Goal: Task Accomplishment & Management: Complete application form

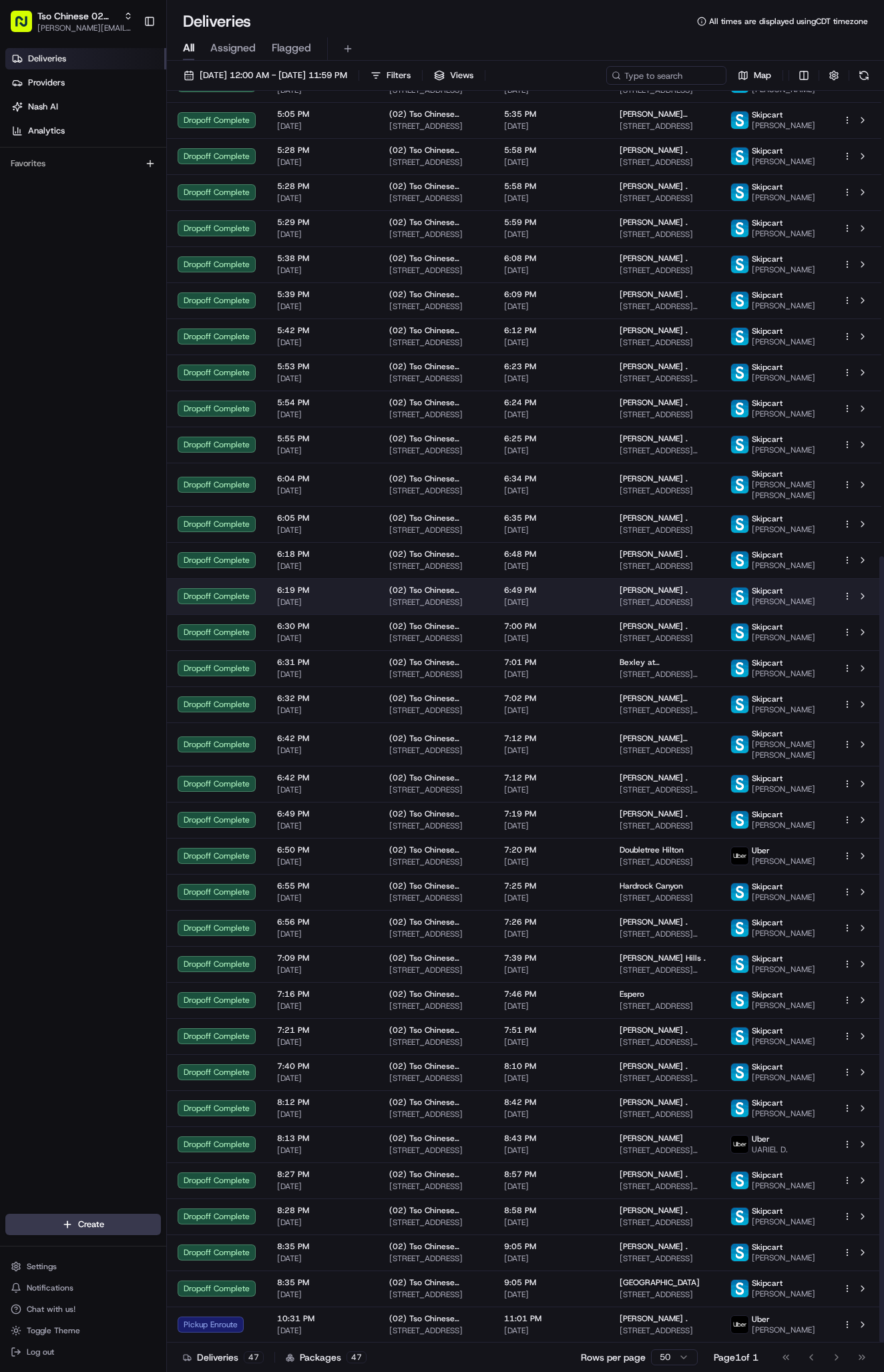
scroll to position [741, 0]
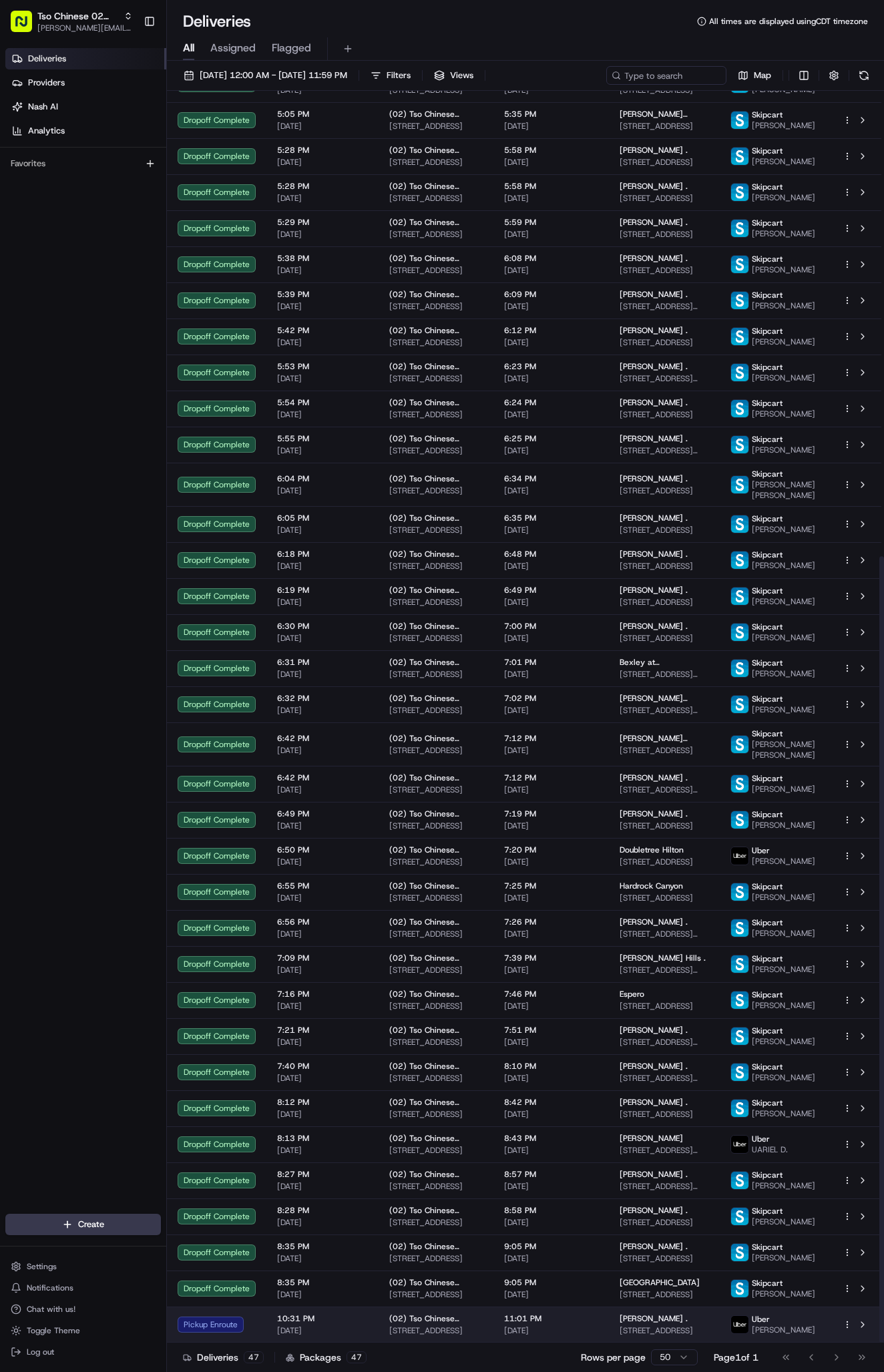
click at [546, 1339] on td "11:01 PM [DATE]" at bounding box center [551, 1325] width 116 height 36
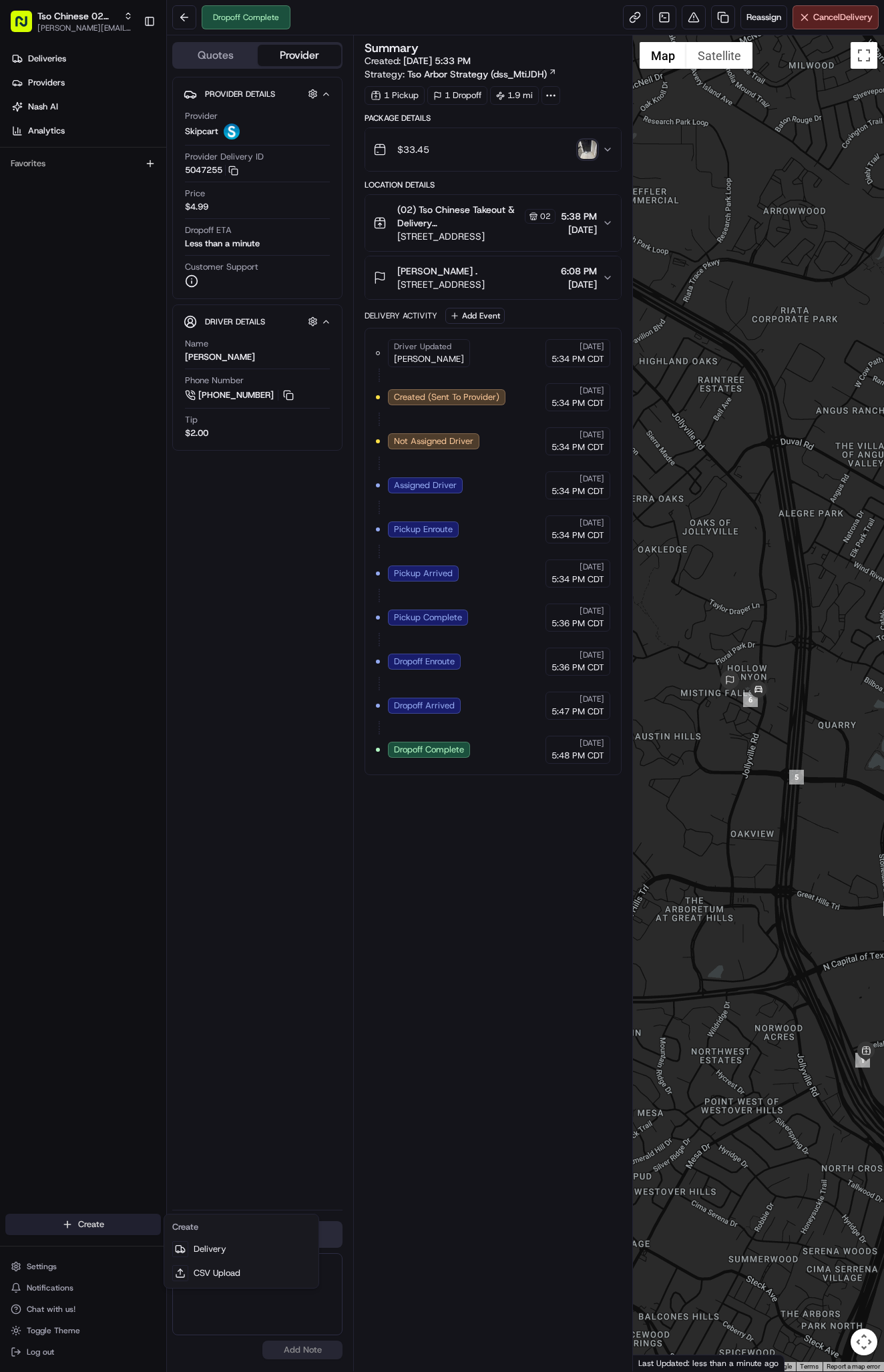
click at [97, 1223] on html "Tso Chinese 02 Arbor antonia@tsochinese.com Toggle Sidebar Deliveries Providers…" at bounding box center [442, 686] width 884 height 1372
click at [192, 1242] on link "Delivery" at bounding box center [241, 1250] width 149 height 24
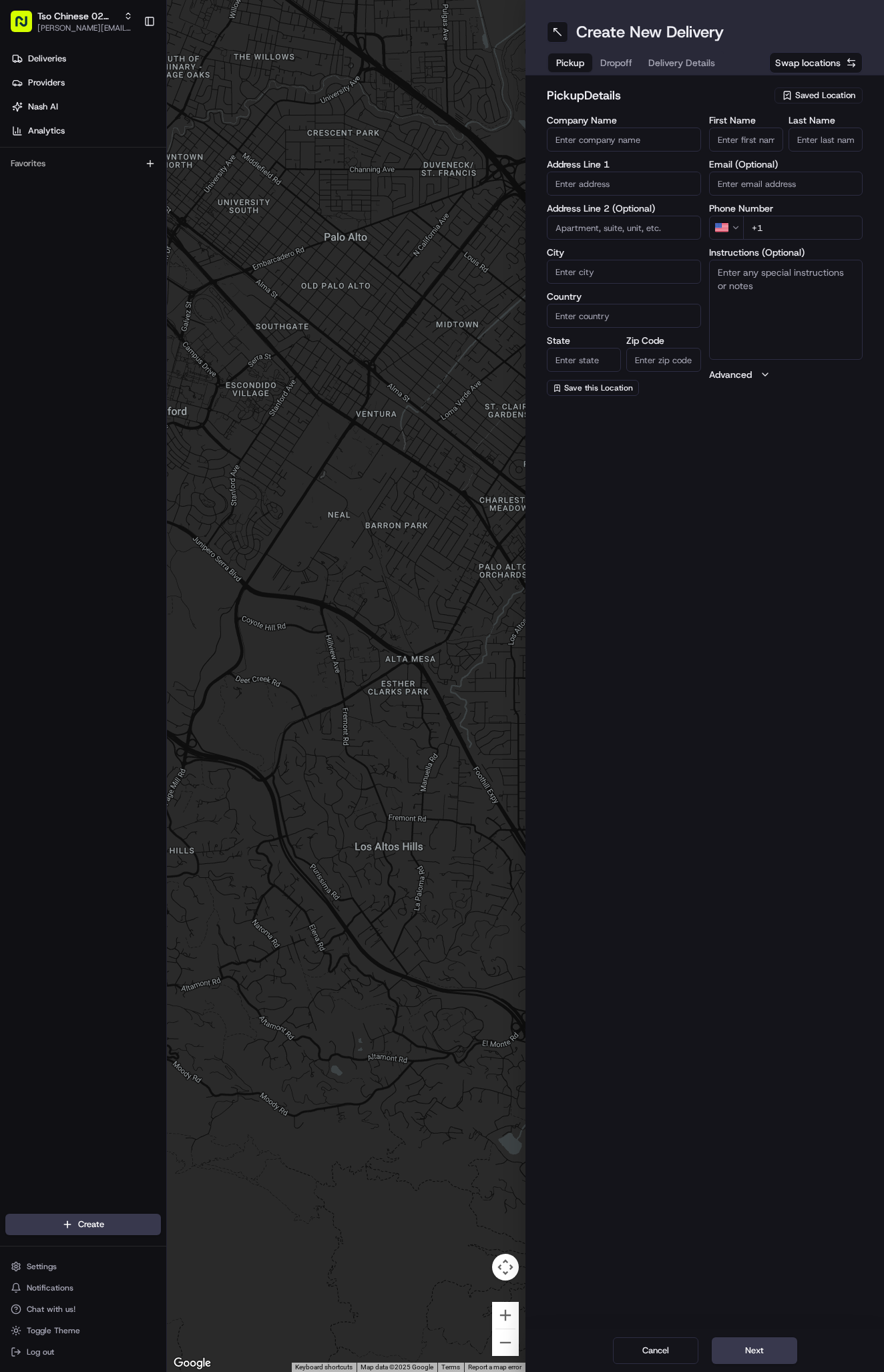
click at [822, 96] on span "Saved Location" at bounding box center [824, 95] width 60 height 12
click at [824, 148] on span "(02) Tso Chinese Takeout & Delivery Arboretum Crossing (02)" at bounding box center [796, 151] width 164 height 24
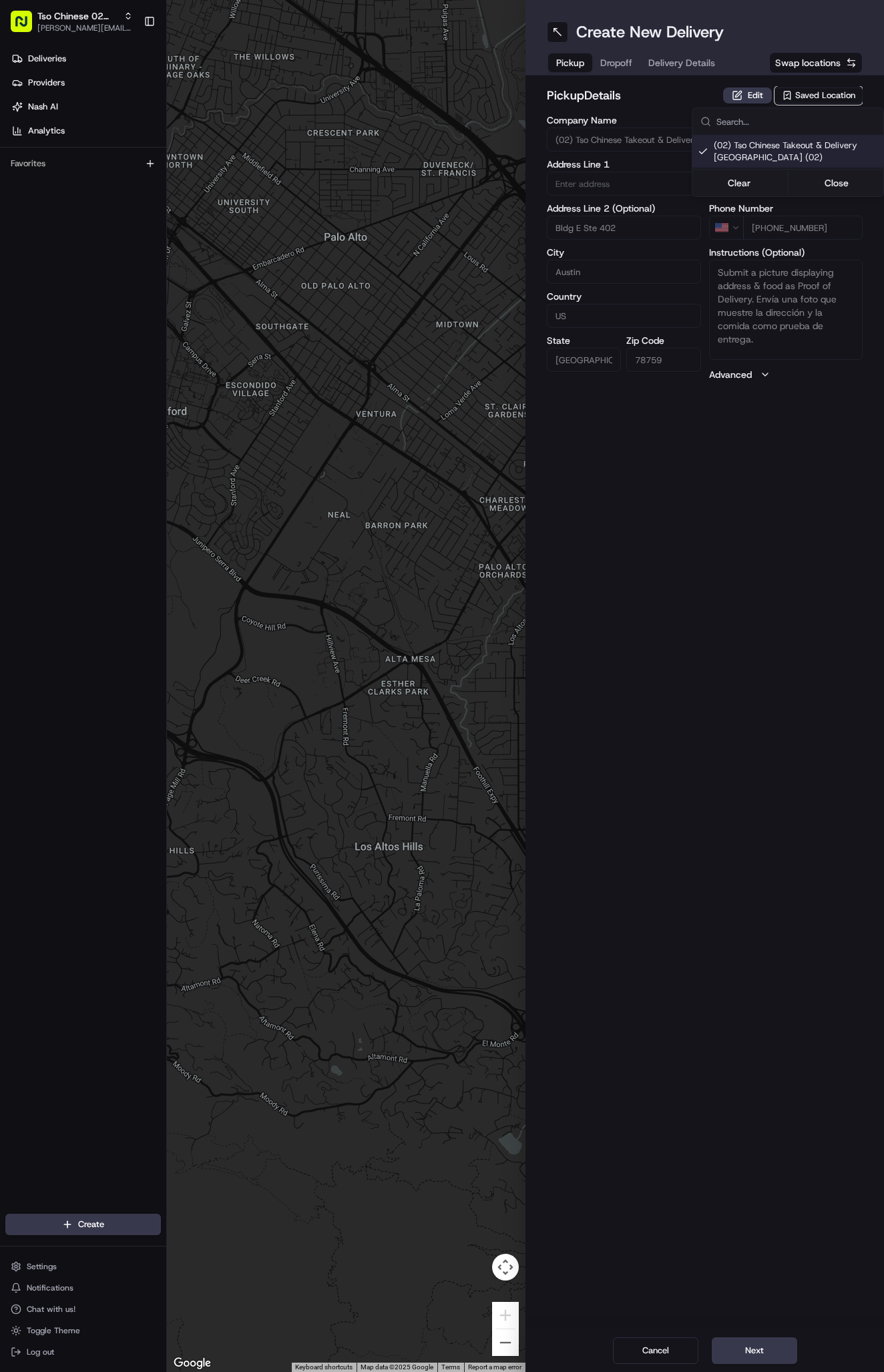
type input "(02) Tso Chinese Takeout & Delivery [GEOGRAPHIC_DATA]"
type input "Bldg E Ste 402"
type input "Austin"
type input "US"
type input "TX"
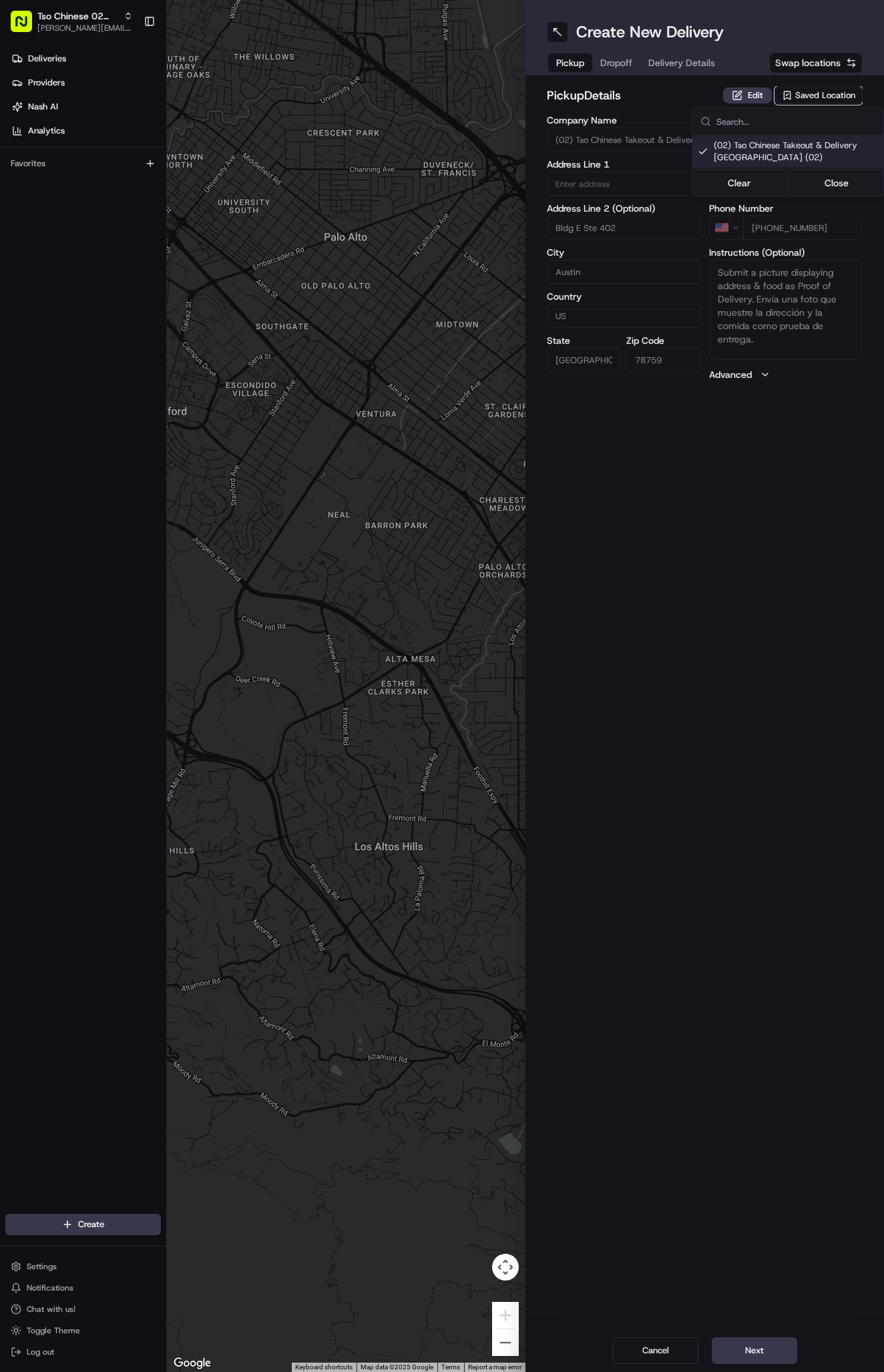
type input "78759"
type input "Tso Chinese"
type input "Arboretum Crossing Manager"
type input "[EMAIL_ADDRESS][DOMAIN_NAME]"
type input "[PHONE_NUMBER]"
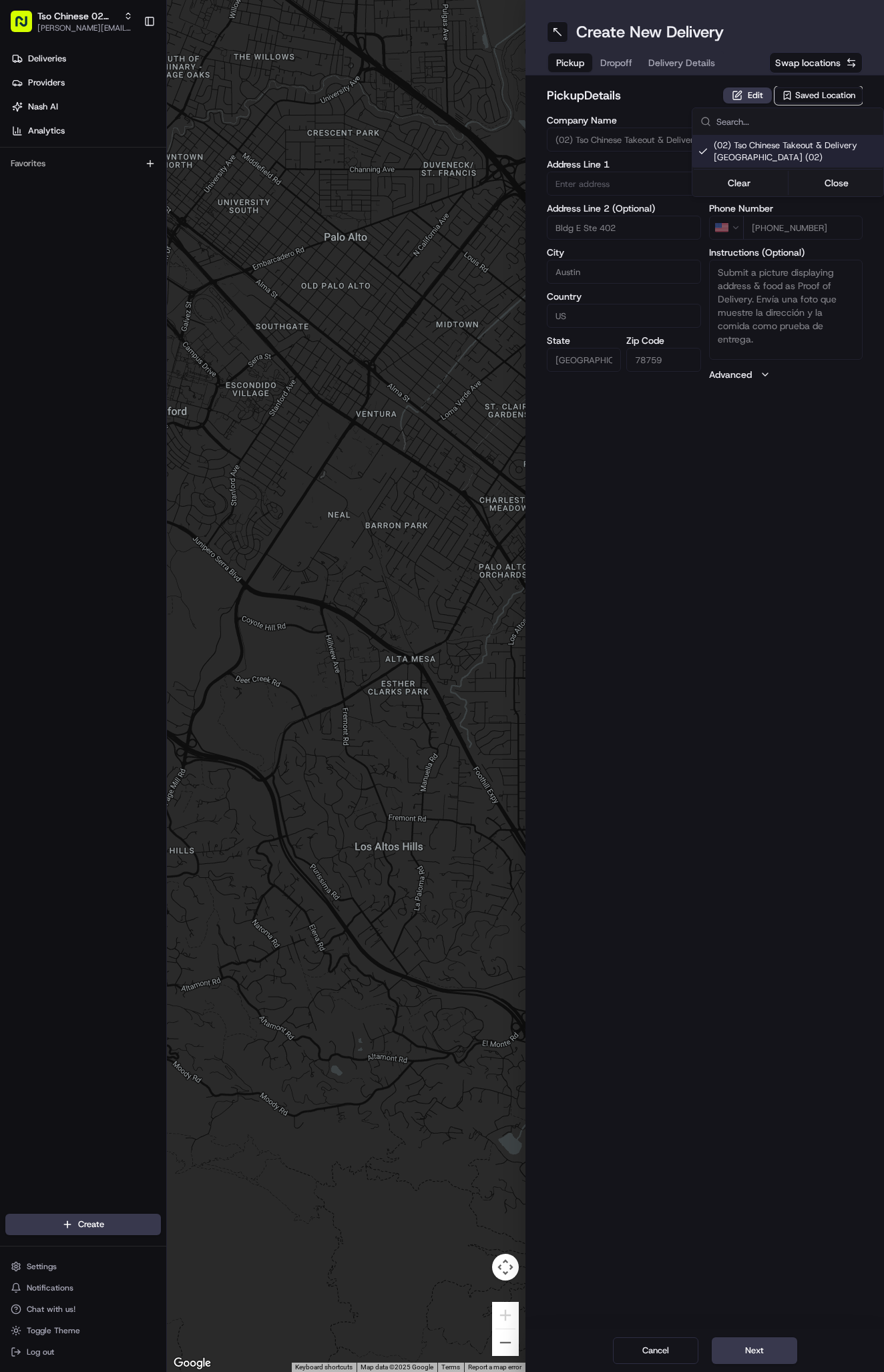
type textarea "Submit a picture displaying address & food as Proof of Delivery. Envía una foto…"
type input "9333 Research Blvd"
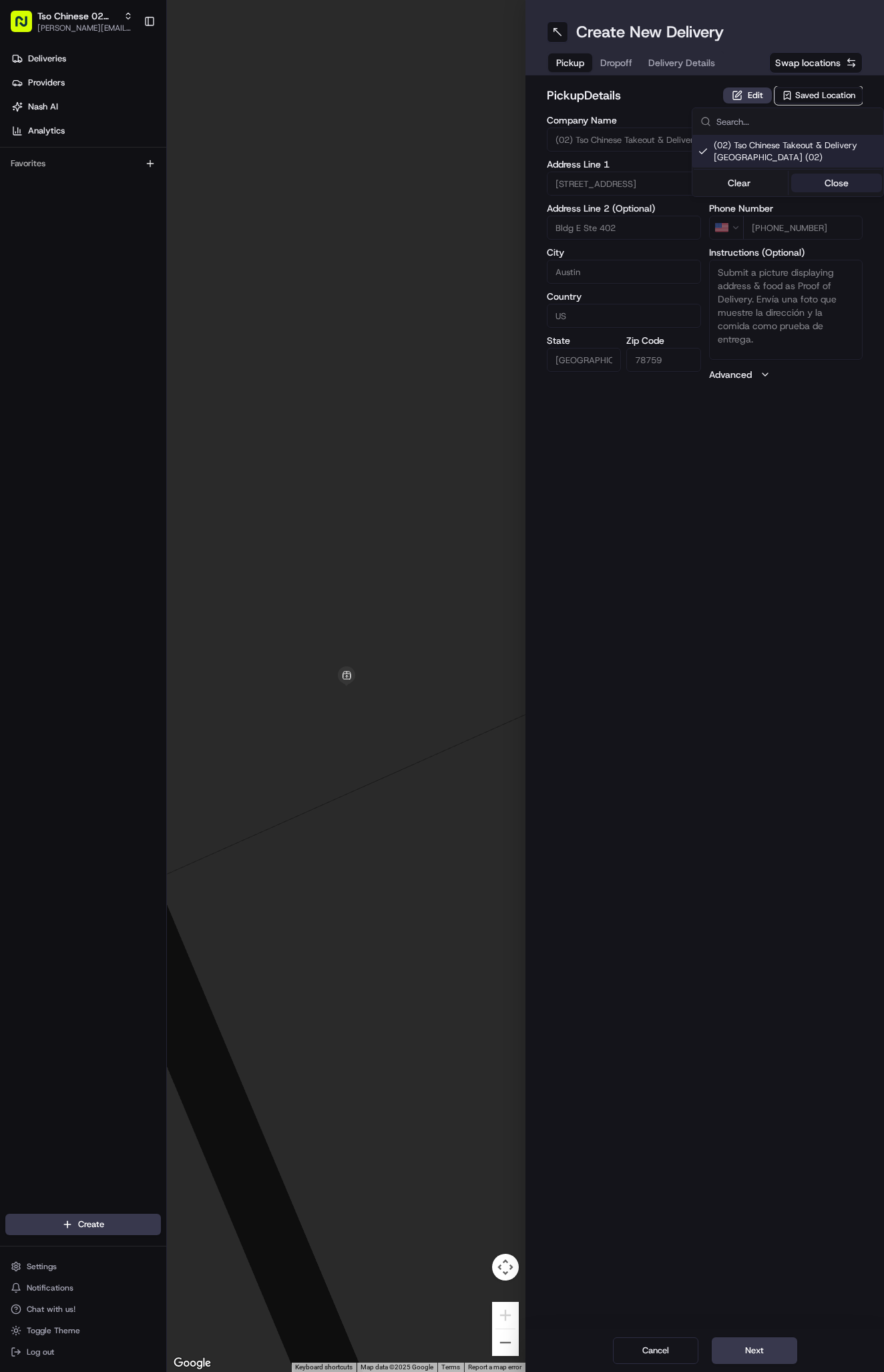
click at [831, 184] on button "Close" at bounding box center [837, 182] width 91 height 18
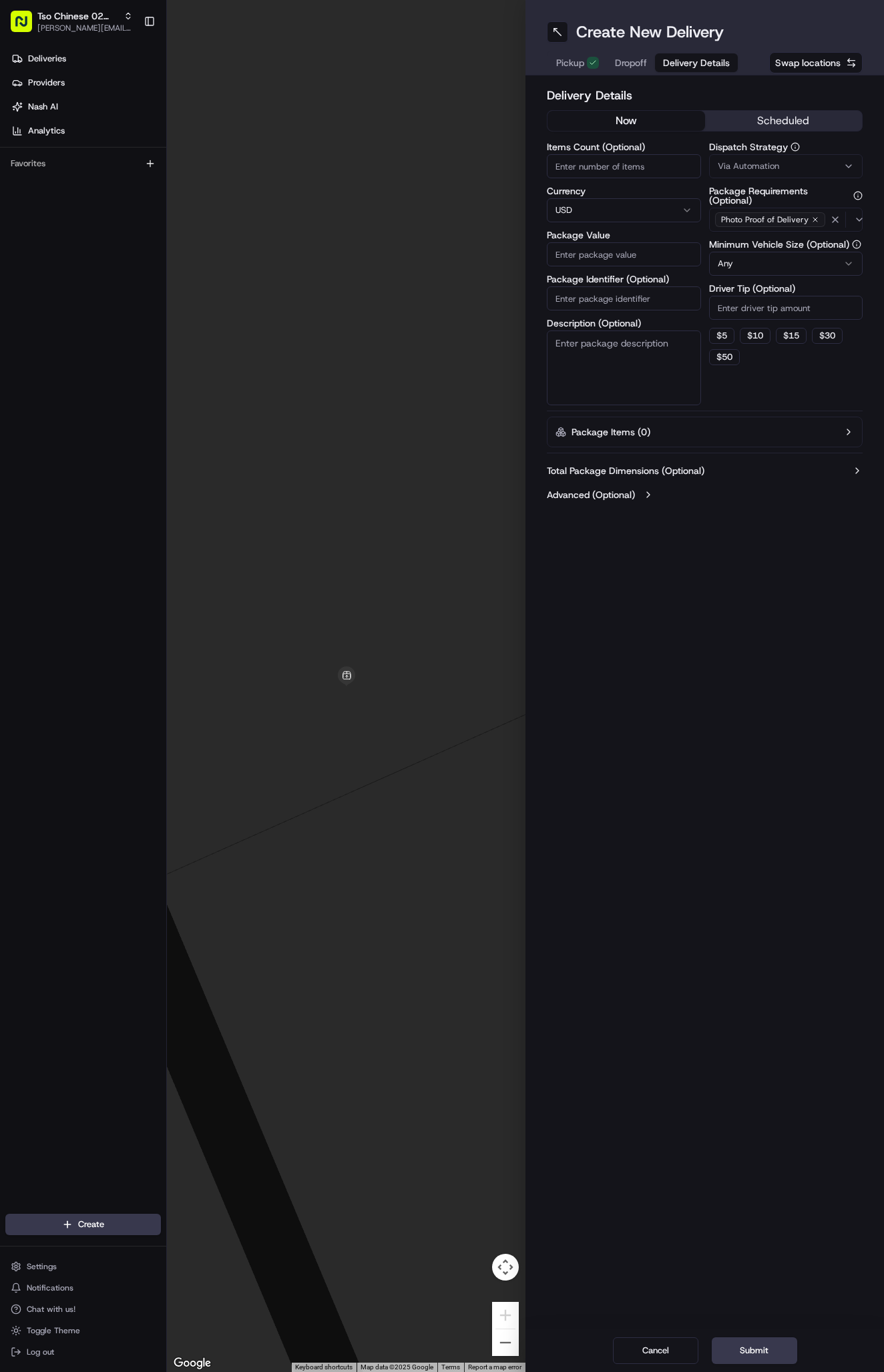
click at [678, 61] on span "Delivery Details" at bounding box center [696, 63] width 67 height 13
click at [754, 174] on button "Via Automation" at bounding box center [785, 166] width 154 height 24
click at [753, 235] on span "Tso Arbor Strategy" at bounding box center [796, 239] width 164 height 12
click at [826, 271] on button "Close" at bounding box center [837, 264] width 91 height 18
click at [786, 301] on input "Driver Tip (Optional)" at bounding box center [785, 308] width 154 height 24
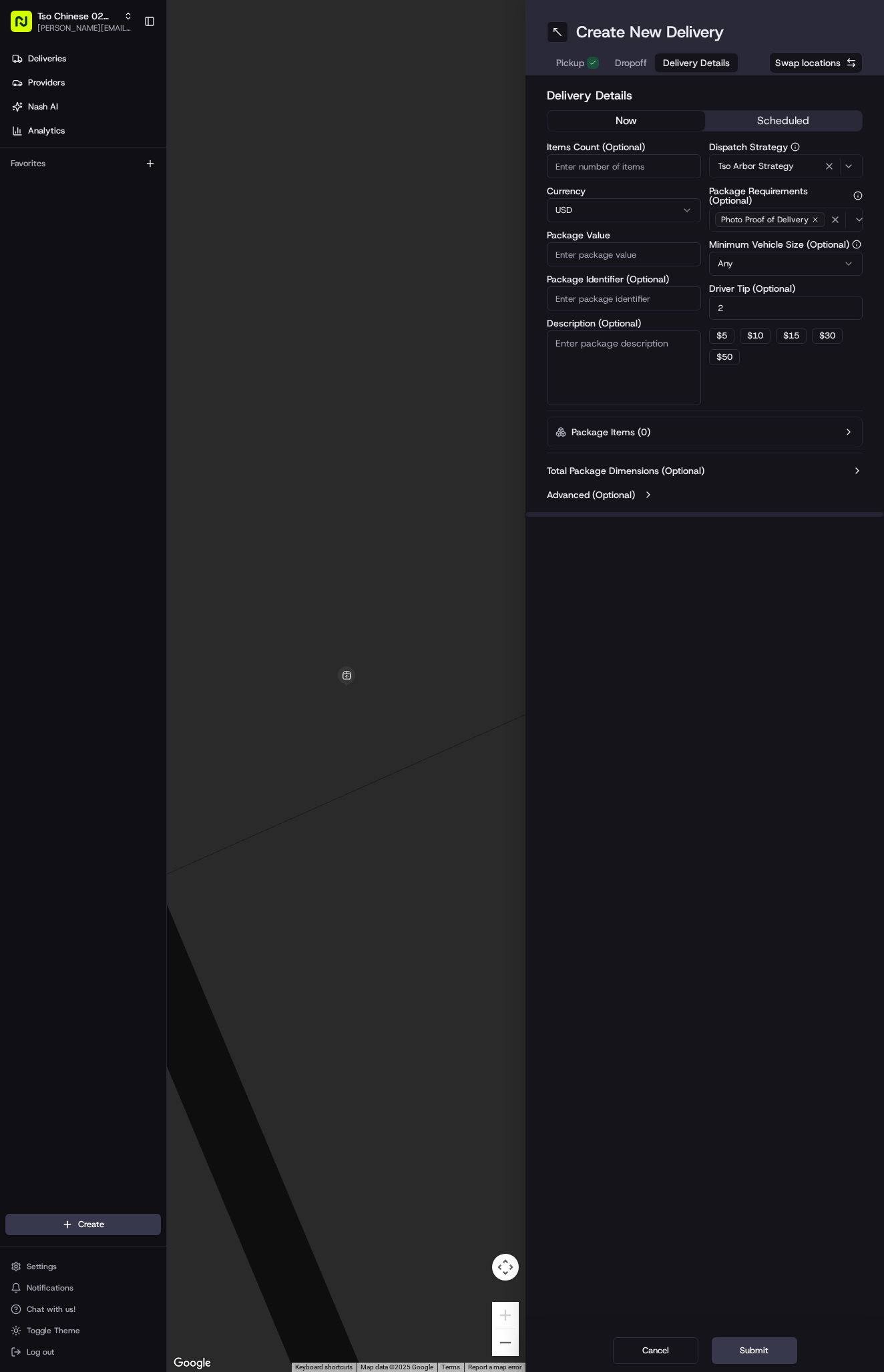
type input "2"
click at [672, 299] on input "Package Identifier (Optional)" at bounding box center [623, 298] width 154 height 24
paste input "#TQWIVTJ"
type input "#TQWIVTJ"
click at [652, 250] on input "Package Value" at bounding box center [623, 254] width 154 height 24
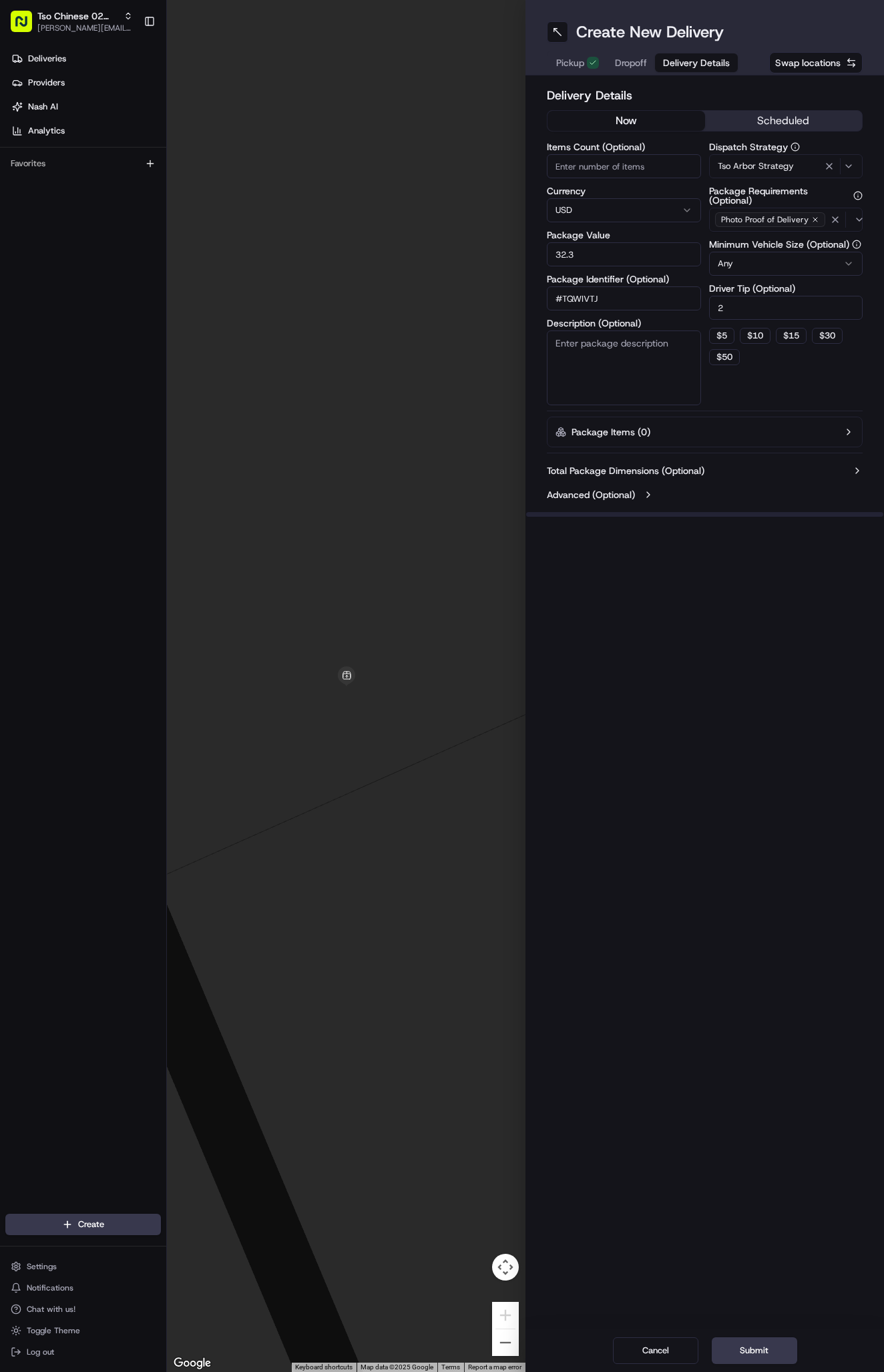
type input "32.37"
click at [634, 63] on span "Dropoff" at bounding box center [630, 63] width 32 height 13
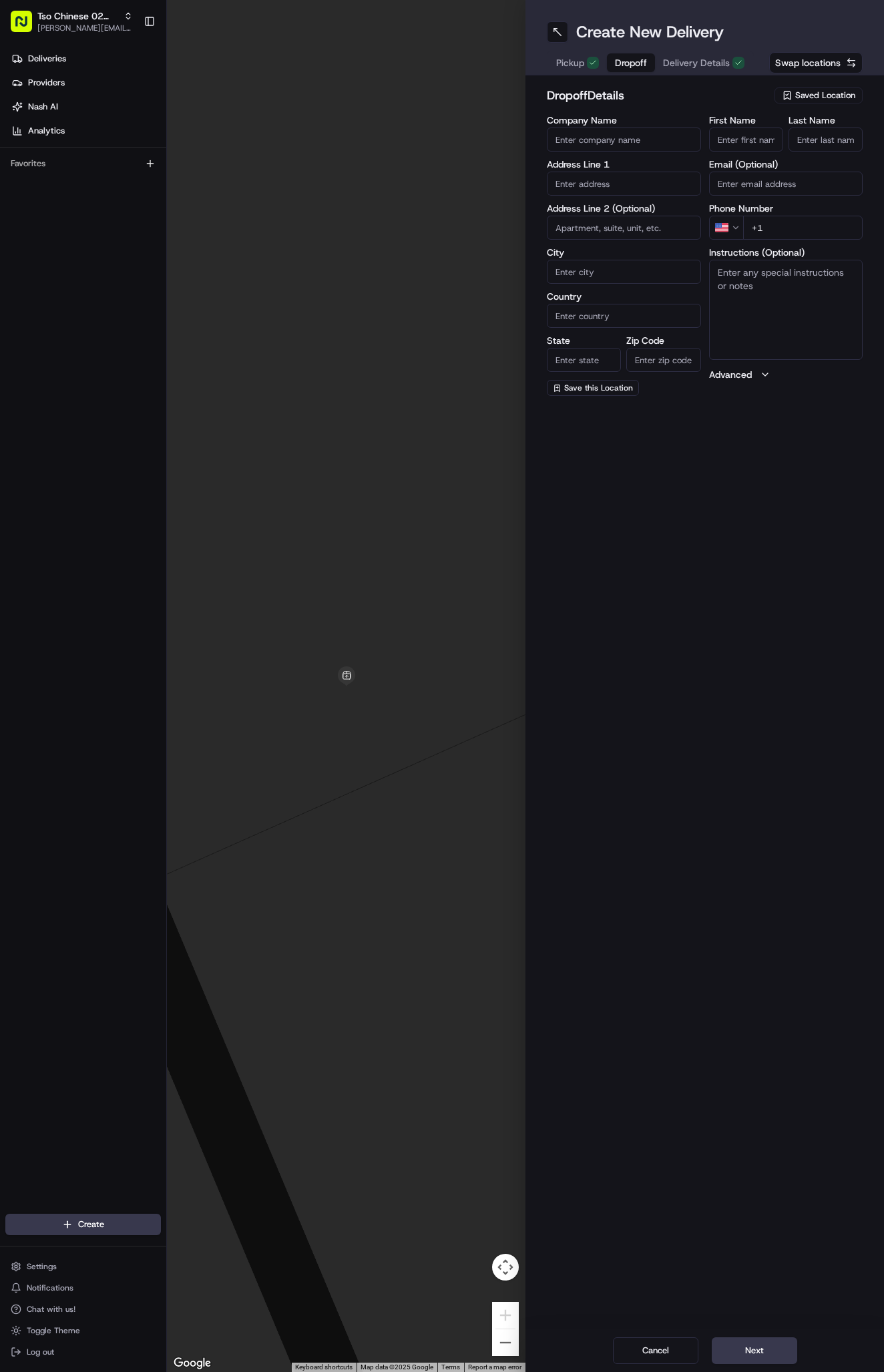
click at [749, 137] on input "First Name" at bounding box center [745, 139] width 74 height 24
paste input "Arica Hanson"
type input "Arica Hanson"
type input "."
click at [588, 182] on input "text" at bounding box center [623, 184] width 154 height 24
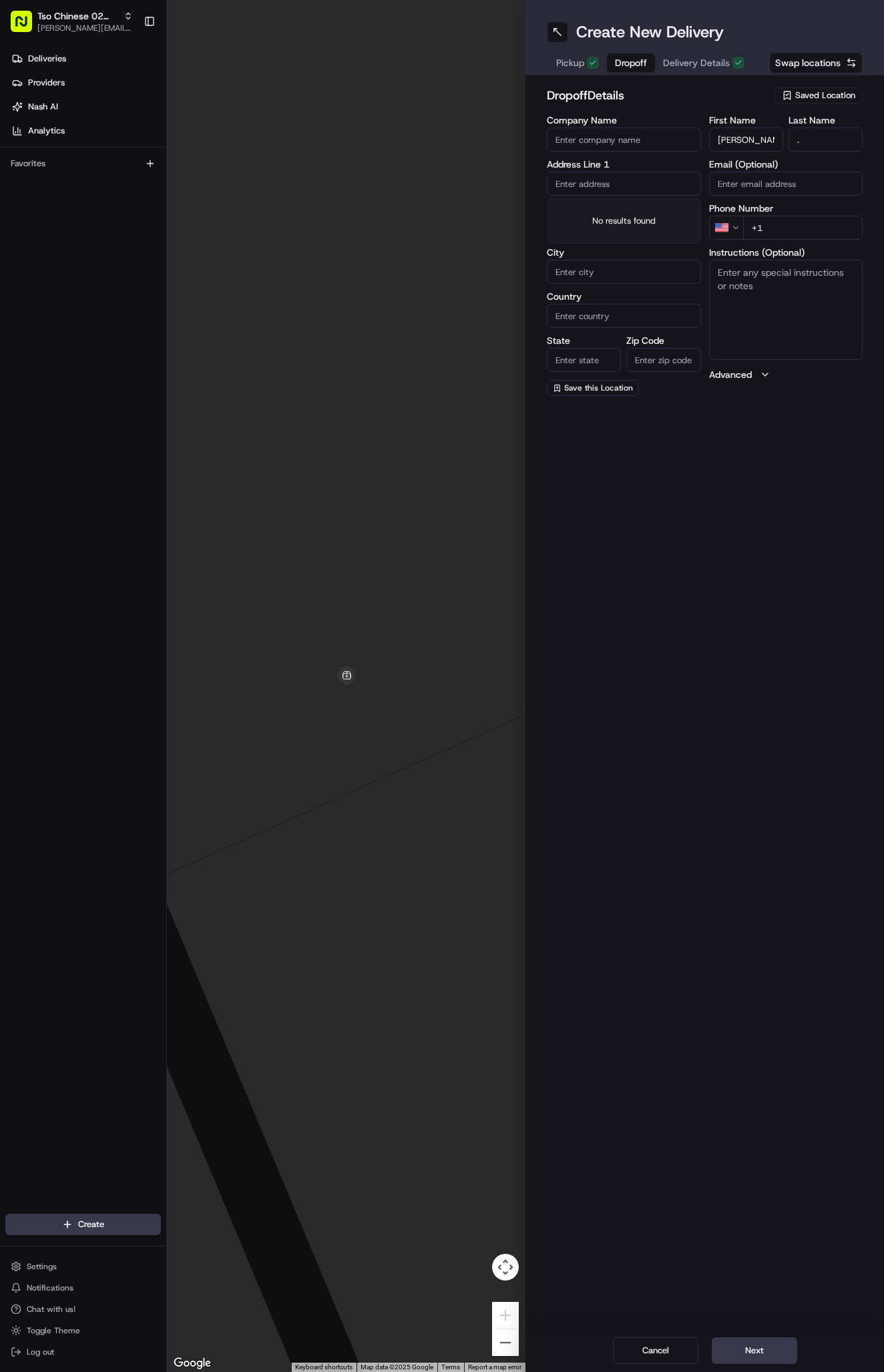
paste input "5209043940"
type input "5209043940"
click at [625, 183] on input "5209043940" at bounding box center [623, 184] width 154 height 24
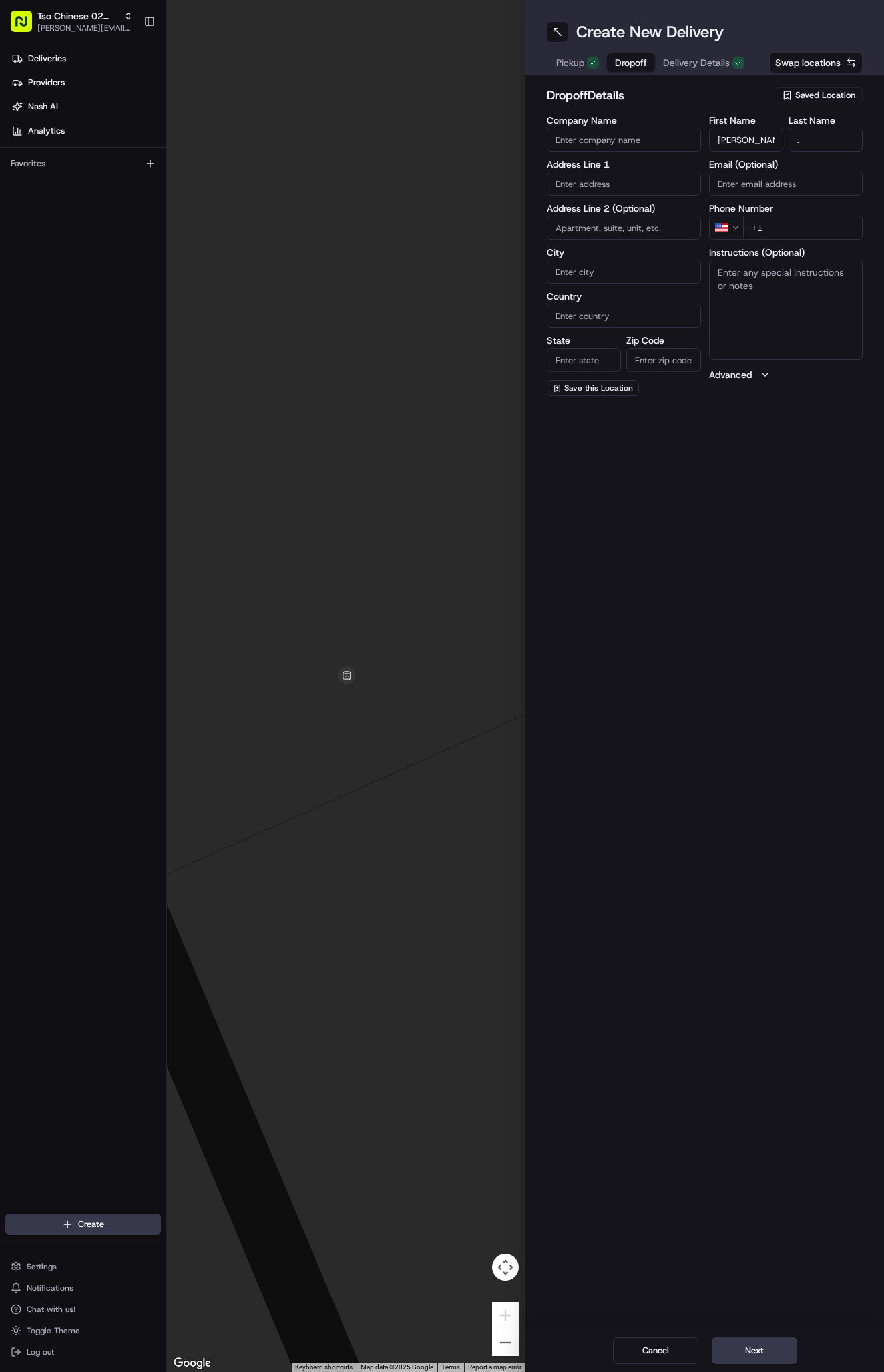
paste input "520 904 3940"
type input "+1 520 904 3940"
click at [746, 280] on textarea "Instructions (Optional)" at bounding box center [785, 310] width 154 height 100
paste textarea "Company: Reserve at Walnut Creek"
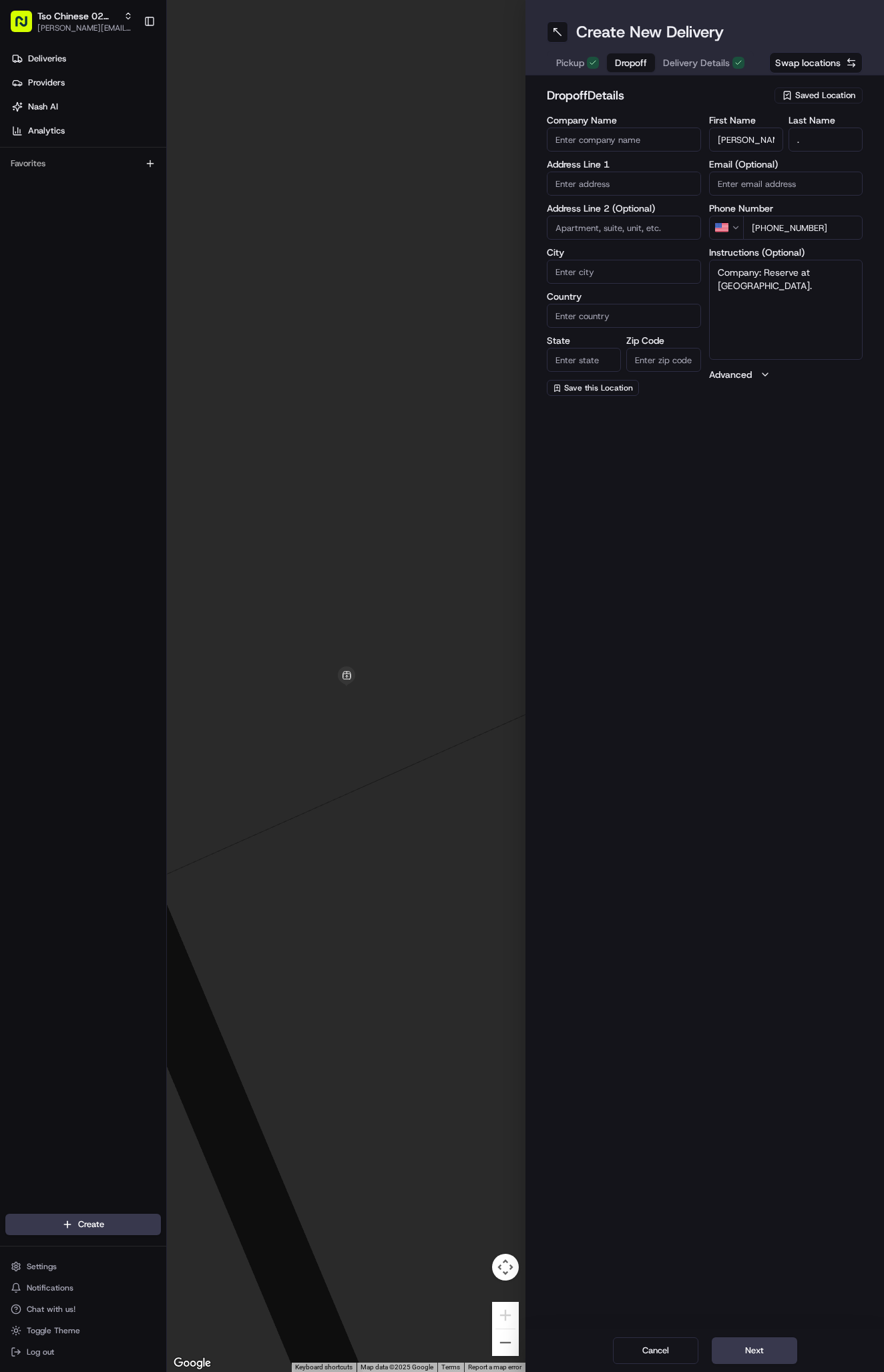
type textarea "Company: Reserve at Walnut Creek."
click at [599, 183] on input "text" at bounding box center [623, 184] width 154 height 24
paste input "8038 Exchange Dr"
click at [632, 215] on div "8038 Exchange Drive, Austin, TX" at bounding box center [624, 211] width 147 height 20
type input "8038 Exchange Dr, Austin, TX 78754, USA"
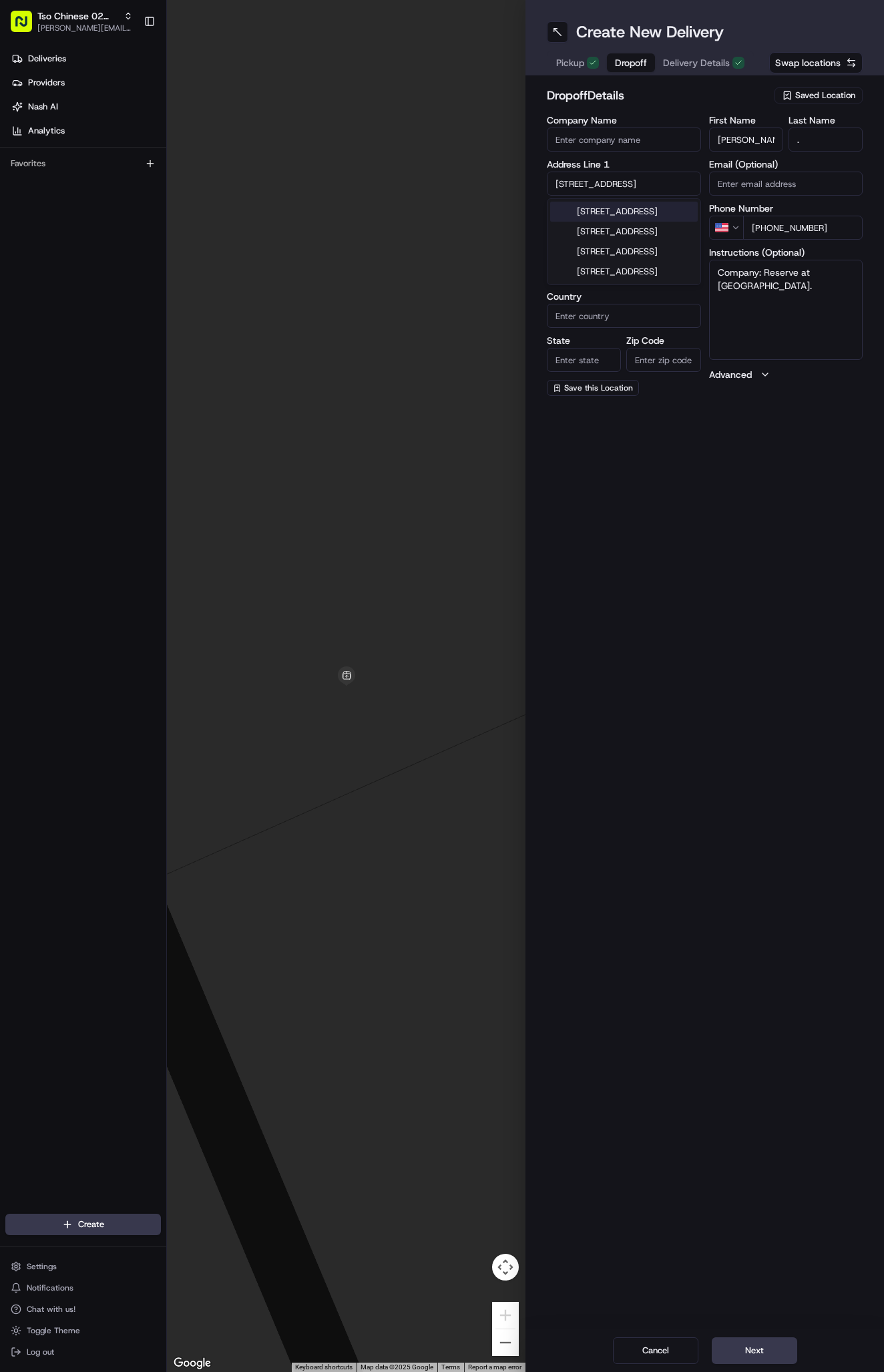
type input "Austin"
type input "United States"
type input "TX"
type input "78754"
type input "8038 Exchange Drive"
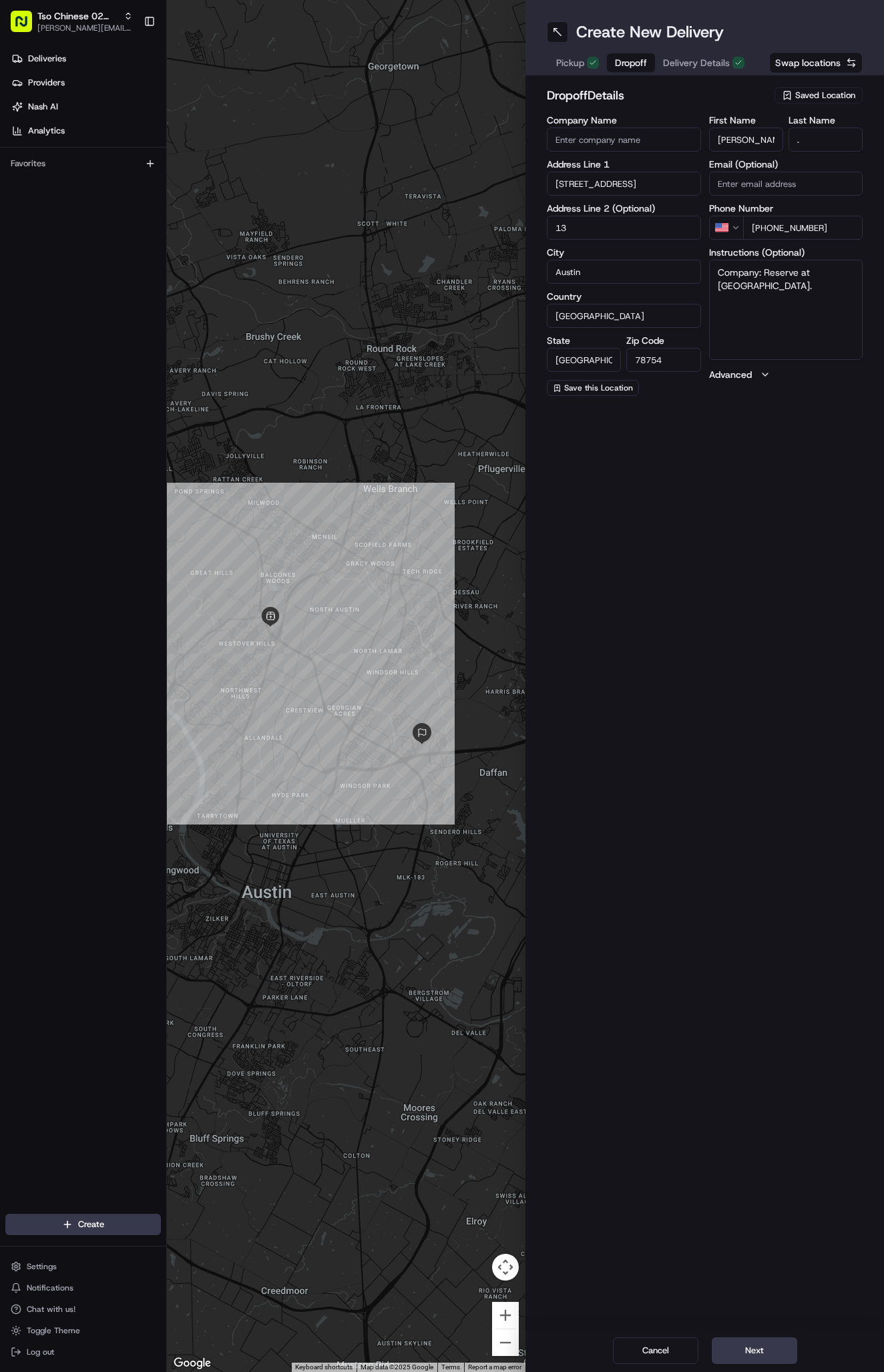
type input "139"
click at [754, 1355] on button "Next" at bounding box center [754, 1351] width 86 height 27
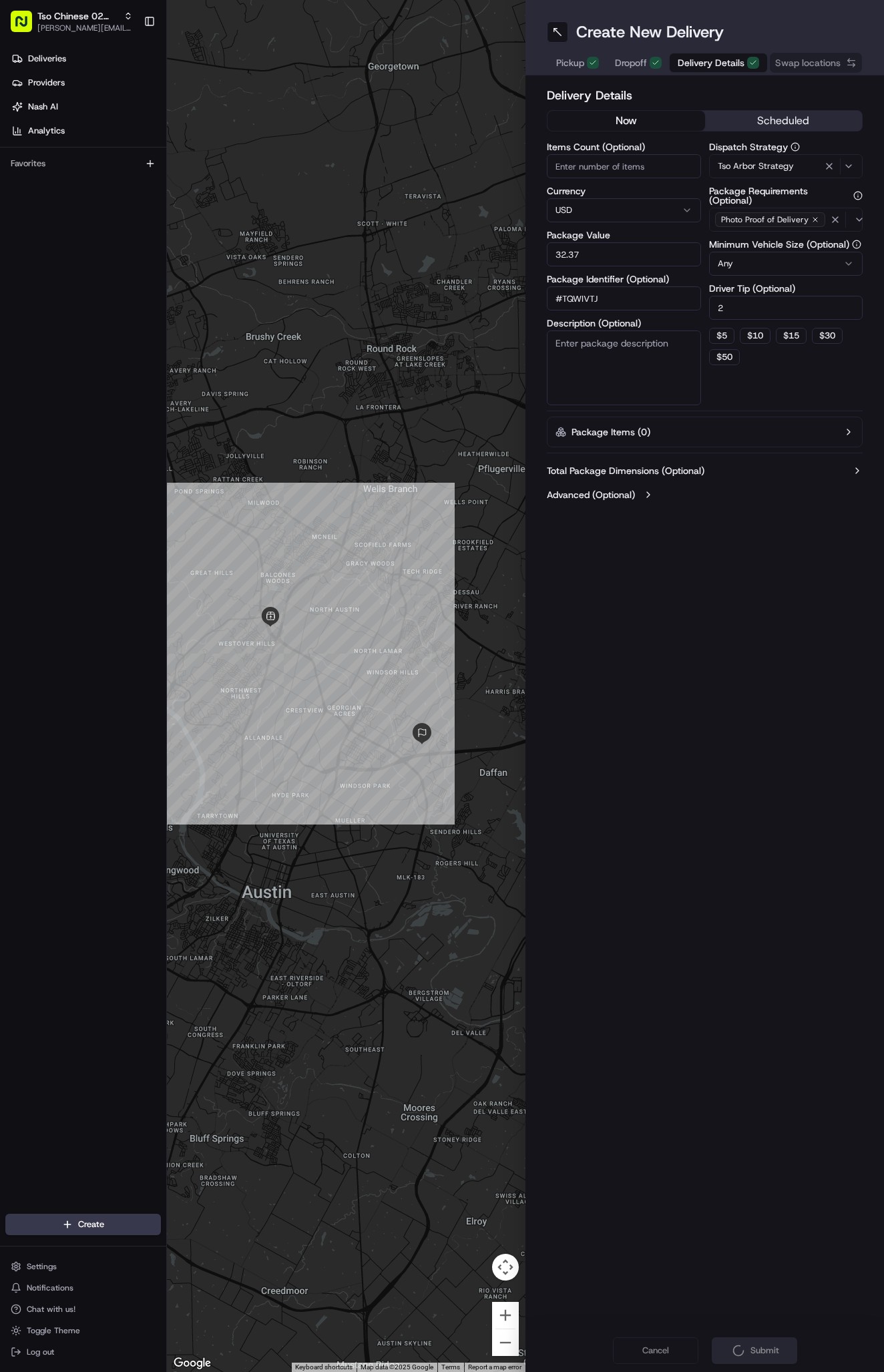
click at [754, 1340] on div "Cancel Submit" at bounding box center [704, 1351] width 358 height 43
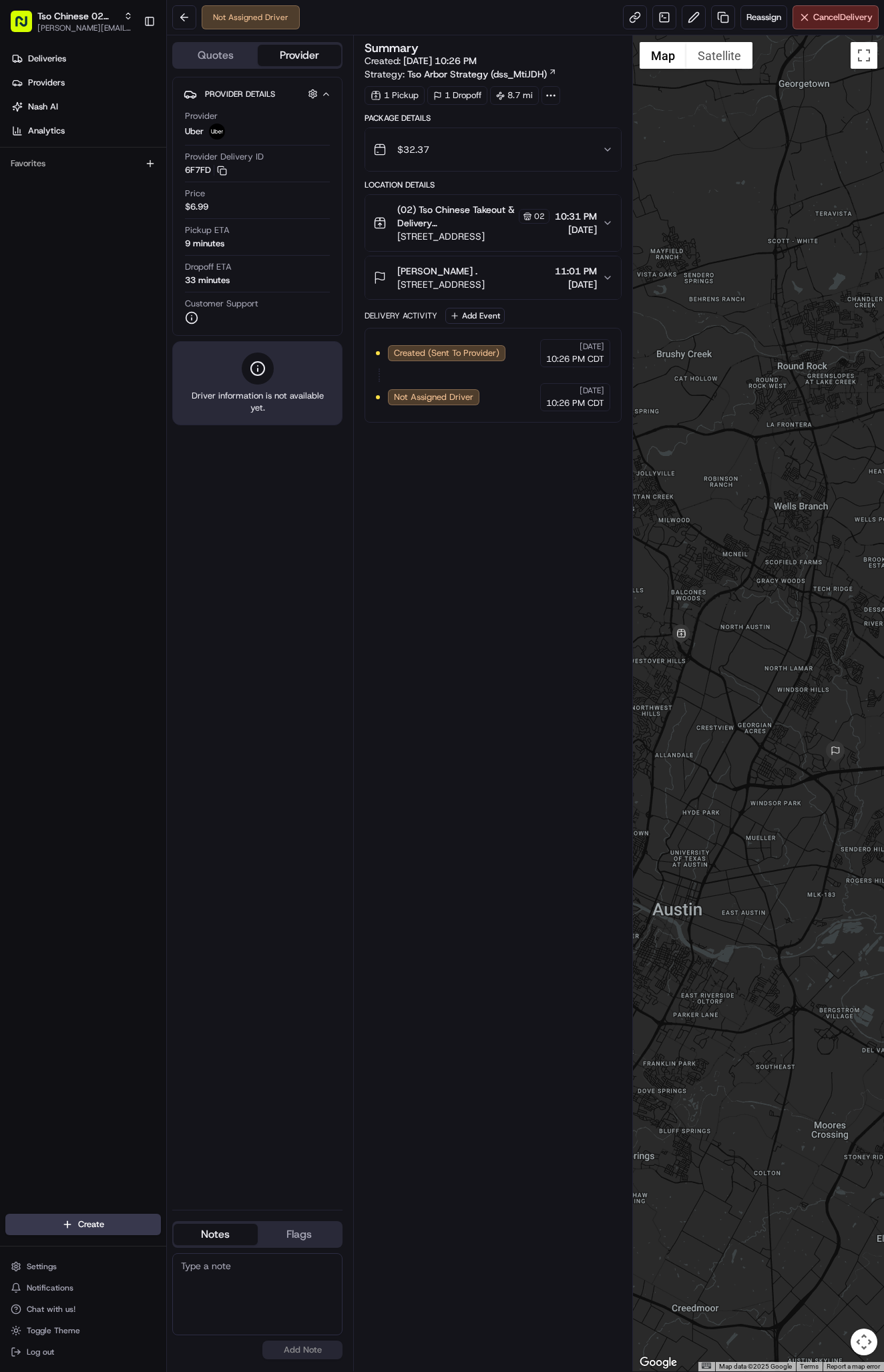
click at [754, 1340] on div at bounding box center [758, 703] width 251 height 1336
